Goal: Transaction & Acquisition: Download file/media

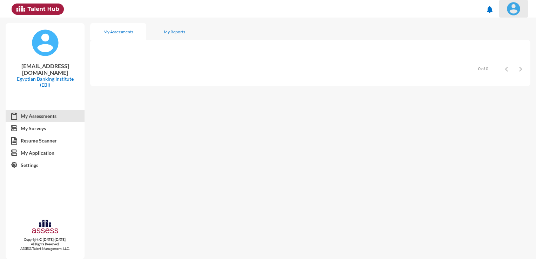
click at [508, 4] on img at bounding box center [513, 9] width 14 height 14
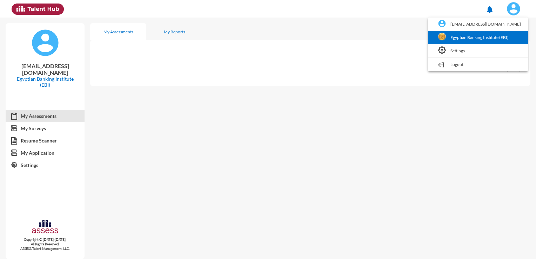
click at [469, 36] on link "Egyptian Banking Institute (EBI)" at bounding box center [477, 37] width 93 height 13
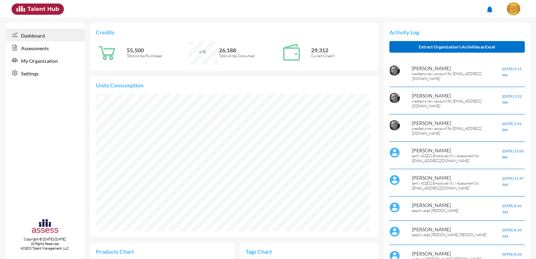
scroll to position [137, 274]
click at [56, 48] on link "Assessments" at bounding box center [45, 47] width 79 height 13
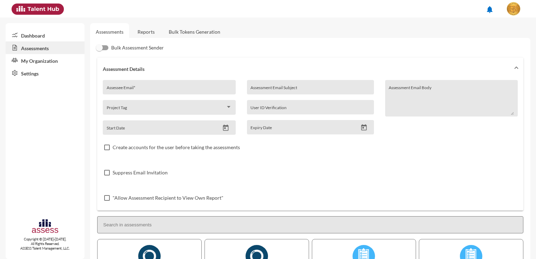
click at [136, 30] on link "Reports" at bounding box center [146, 31] width 28 height 17
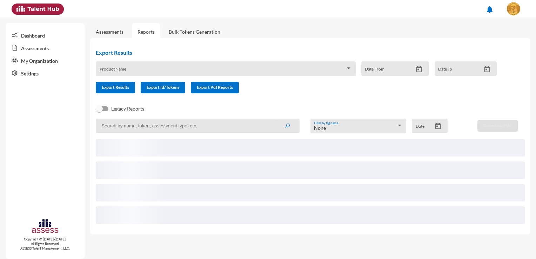
click at [347, 65] on div "Product Name" at bounding box center [226, 70] width 252 height 11
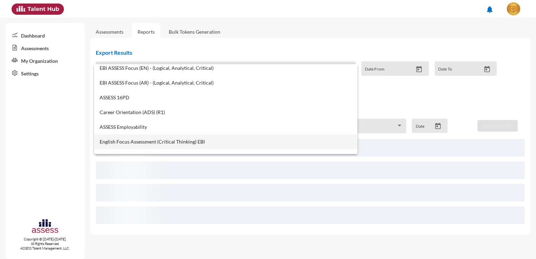
scroll to position [281, 0]
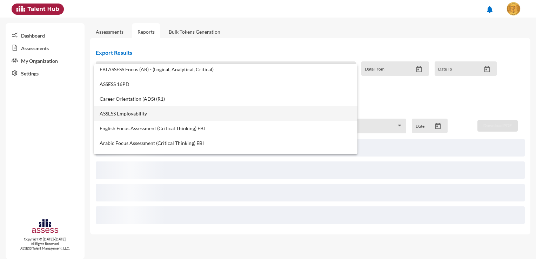
click at [160, 116] on span "ASSESS Employability" at bounding box center [226, 114] width 252 height 6
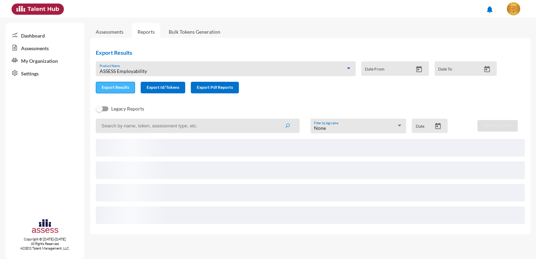
click at [133, 90] on button "Export Results" at bounding box center [115, 88] width 39 height 12
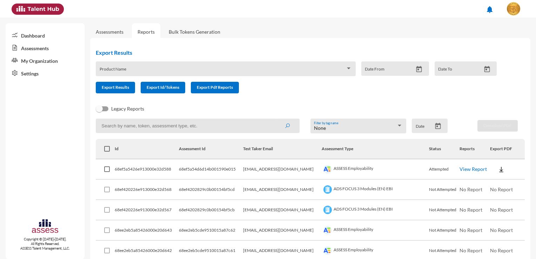
drag, startPoint x: 51, startPoint y: 137, endPoint x: 55, endPoint y: 137, distance: 3.9
click at [51, 138] on div "Dashboard Assessments My Organization Settings Copyright © 2015-2024. All Right…" at bounding box center [45, 141] width 79 height 236
click at [191, 72] on span at bounding box center [223, 71] width 246 height 6
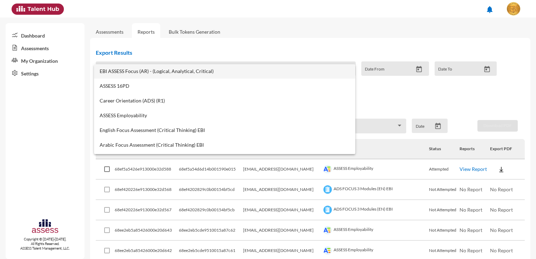
scroll to position [281, 0]
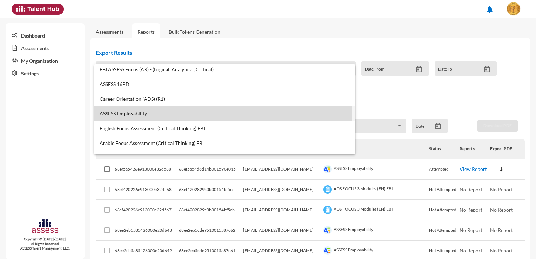
click at [174, 115] on span "ASSESS Employability" at bounding box center [225, 114] width 250 height 6
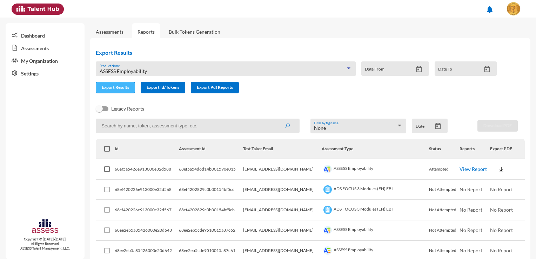
click at [120, 87] on span "Export Results" at bounding box center [115, 87] width 27 height 5
click at [177, 124] on input at bounding box center [198, 126] width 204 height 14
paste input "68ed04f45bfb9d0015acf426"
click at [288, 125] on icon "submit" at bounding box center [287, 126] width 6 height 6
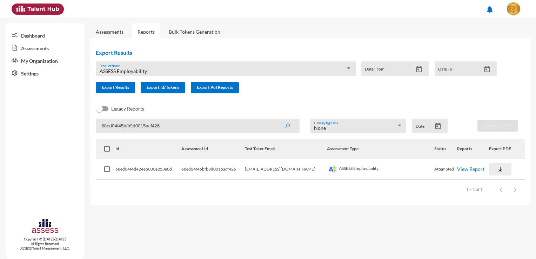
click at [497, 169] on img at bounding box center [500, 169] width 7 height 7
click at [497, 181] on button "Employability / EN" at bounding box center [510, 181] width 51 height 13
click at [154, 127] on input "68ed04f45bfb9d0015acf426" at bounding box center [198, 126] width 204 height 14
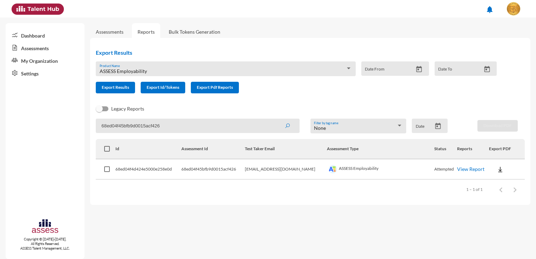
paste input "3"
click at [285, 128] on icon "submit" at bounding box center [287, 126] width 6 height 6
click at [496, 166] on img at bounding box center [499, 169] width 7 height 7
click at [498, 185] on button "Employability / EN" at bounding box center [510, 181] width 52 height 13
click at [137, 123] on input "68ed04f45bfb9d0015acf423" at bounding box center [198, 126] width 204 height 14
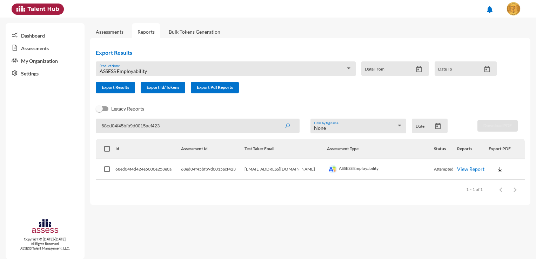
click at [137, 123] on input "68ed04f45bfb9d0015acf423" at bounding box center [198, 126] width 204 height 14
paste input "39"
type input "68ed04f45bfb9d0015acf439"
click at [287, 123] on span "submit" at bounding box center [287, 126] width 6 height 6
click at [489, 170] on button at bounding box center [500, 169] width 22 height 13
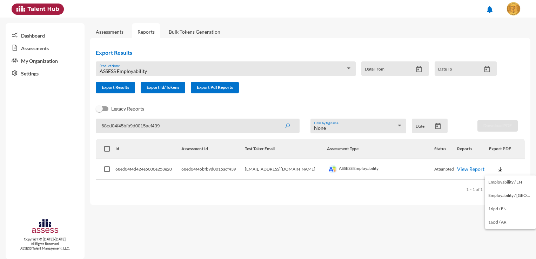
click at [494, 180] on button "Employability / EN" at bounding box center [510, 181] width 51 height 13
